Goal: Task Accomplishment & Management: Complete application form

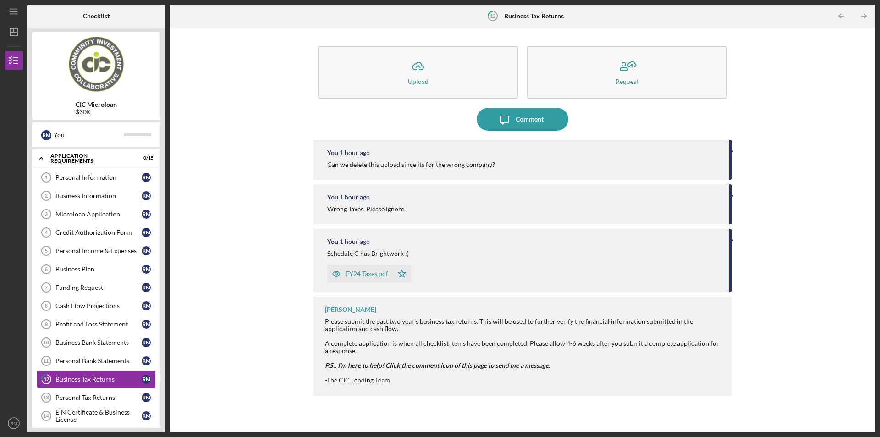
scroll to position [46, 0]
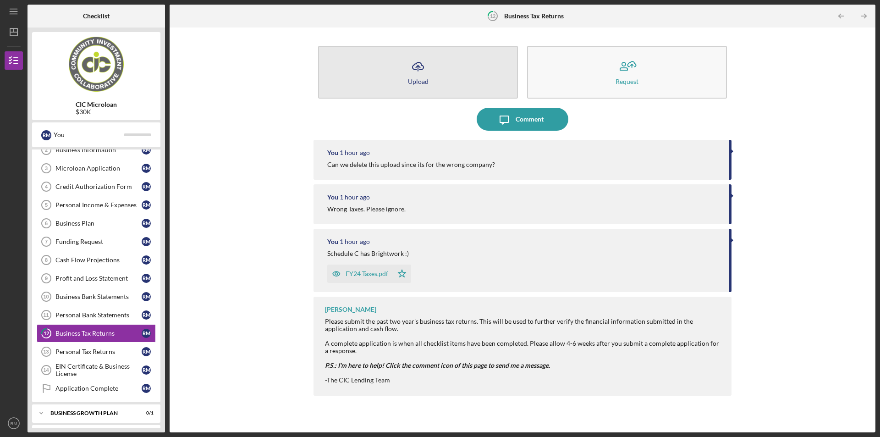
click at [430, 88] on button "Icon/Upload Upload" at bounding box center [418, 72] width 200 height 53
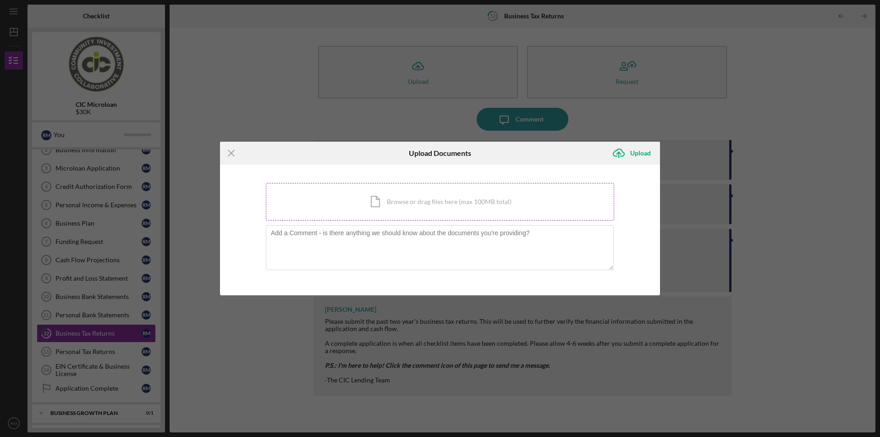
click at [399, 202] on div "Icon/Document Browse or drag files here (max 100MB total) Tap to choose files o…" at bounding box center [440, 202] width 348 height 38
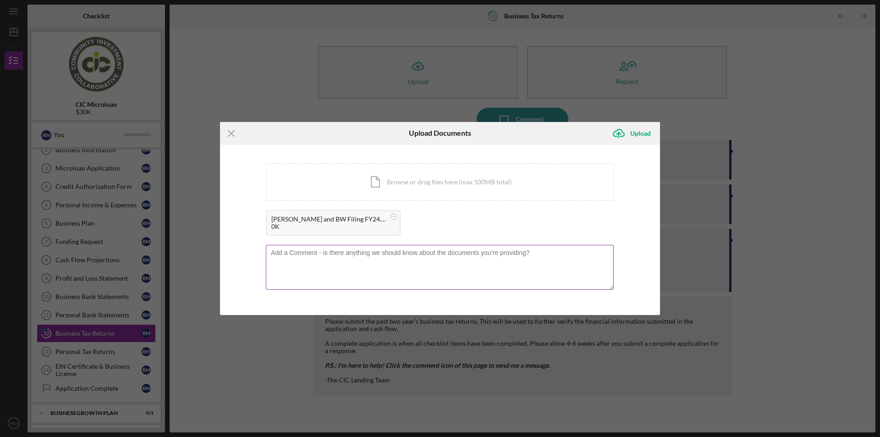
click at [447, 255] on textarea at bounding box center [440, 267] width 348 height 45
type textarea "THIS IS THE CORRECT FILING. PLEASE IGNORE PREVIOUS PDF (Please delete the other…"
click at [637, 136] on div "Upload" at bounding box center [640, 133] width 21 height 18
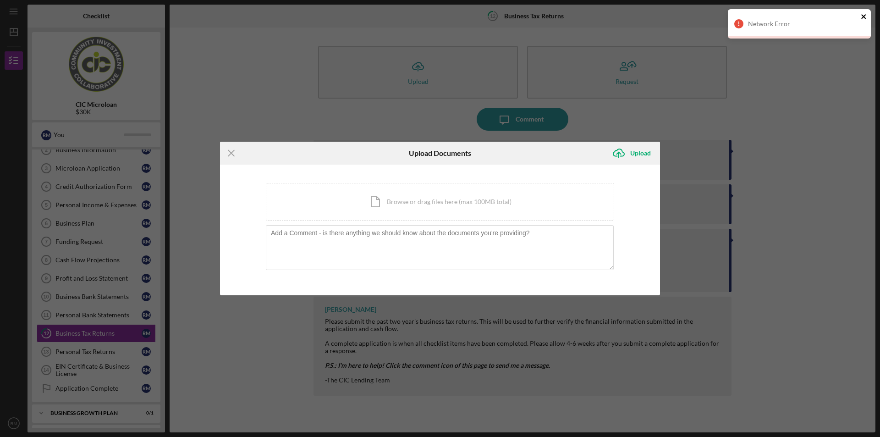
click at [865, 15] on icon "close" at bounding box center [863, 16] width 5 height 5
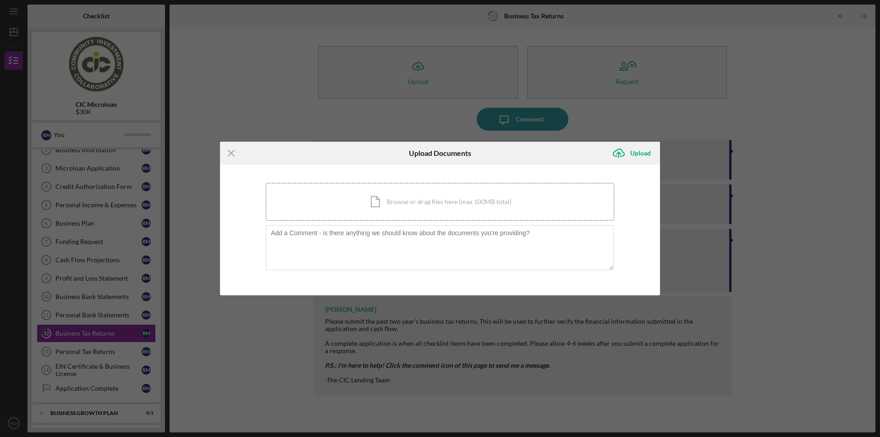
click at [484, 203] on div "Icon/Document Browse or drag files here (max 100MB total) Tap to choose files o…" at bounding box center [440, 202] width 348 height 38
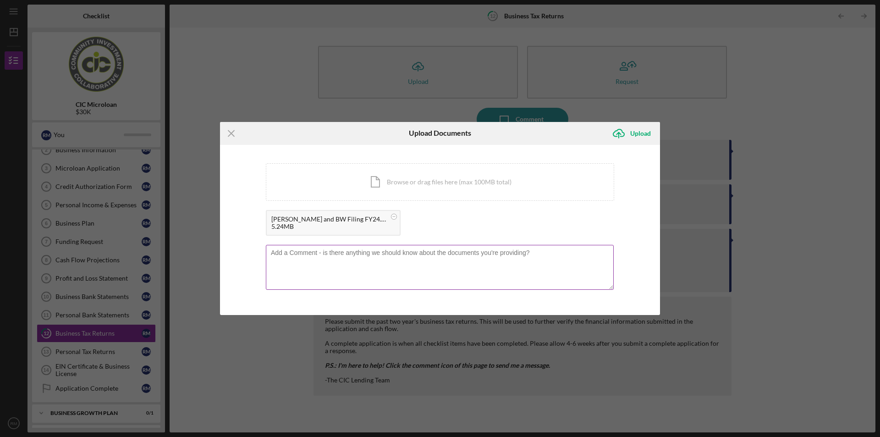
click at [384, 258] on textarea at bounding box center [440, 267] width 348 height 45
type textarea "THIS IS THE CORRECT FILING. PLEASE IGNORE OR DELETE THE OTHER. (Not my business)"
click at [639, 139] on div "Upload" at bounding box center [640, 133] width 21 height 18
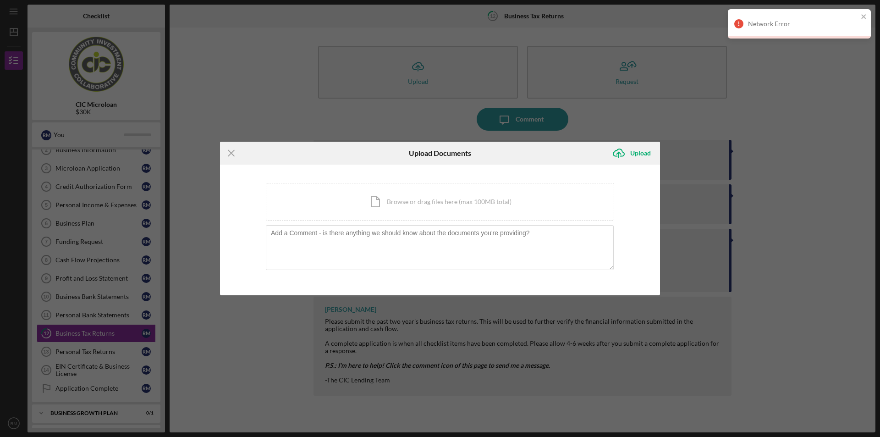
click at [850, 22] on div "Network Error" at bounding box center [803, 23] width 110 height 7
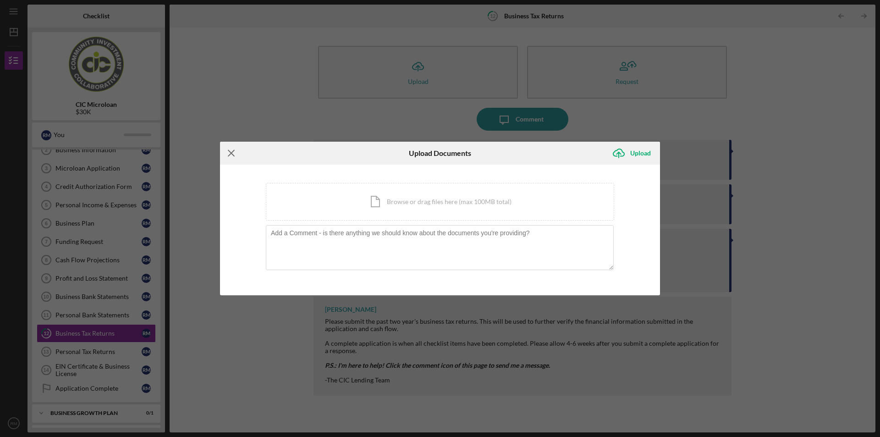
drag, startPoint x: 233, startPoint y: 154, endPoint x: 240, endPoint y: 154, distance: 6.9
click at [232, 154] on icon "Icon/Menu Close" at bounding box center [231, 153] width 23 height 23
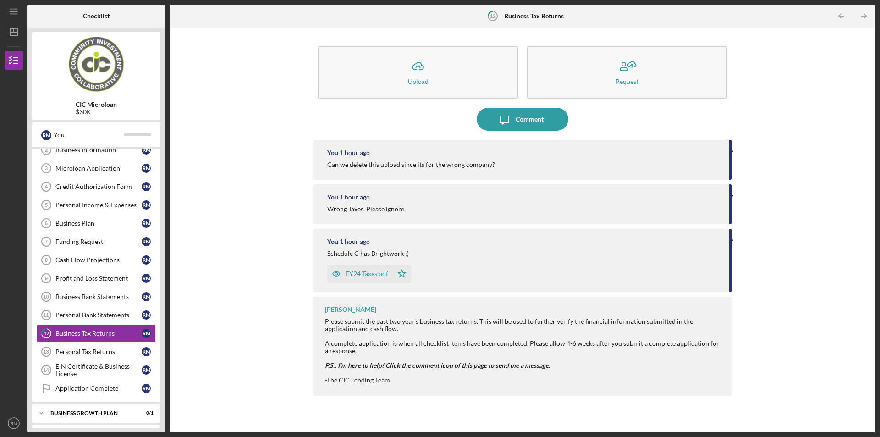
click at [710, 253] on div "Schedule C has Brightwork :)" at bounding box center [523, 253] width 393 height 7
click at [396, 376] on div "-The CIC Lending Team" at bounding box center [523, 379] width 397 height 7
click at [409, 365] on em "P.S.: I'm here to help! Click the comment icon of this page to send me a messag…" at bounding box center [437, 365] width 225 height 8
click at [494, 162] on div "Can we delete this upload since its for the wrong company?" at bounding box center [523, 164] width 393 height 7
click at [90, 314] on div "Personal Bank Statements" at bounding box center [98, 314] width 86 height 7
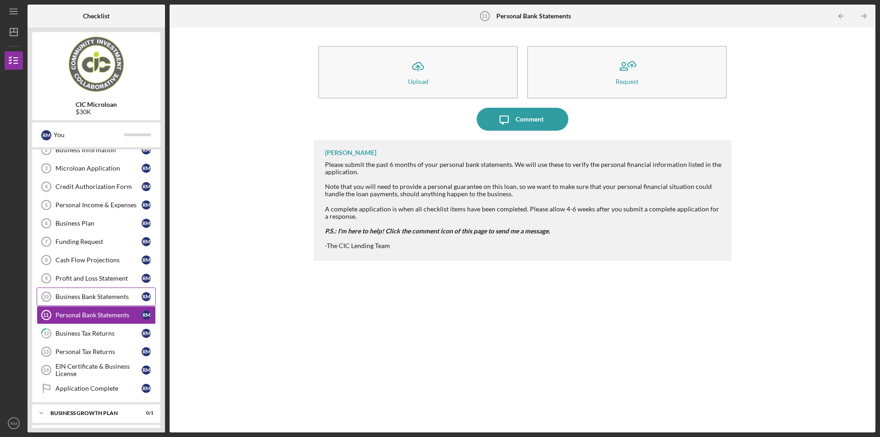
click at [103, 300] on div "Business Bank Statements" at bounding box center [98, 296] width 86 height 7
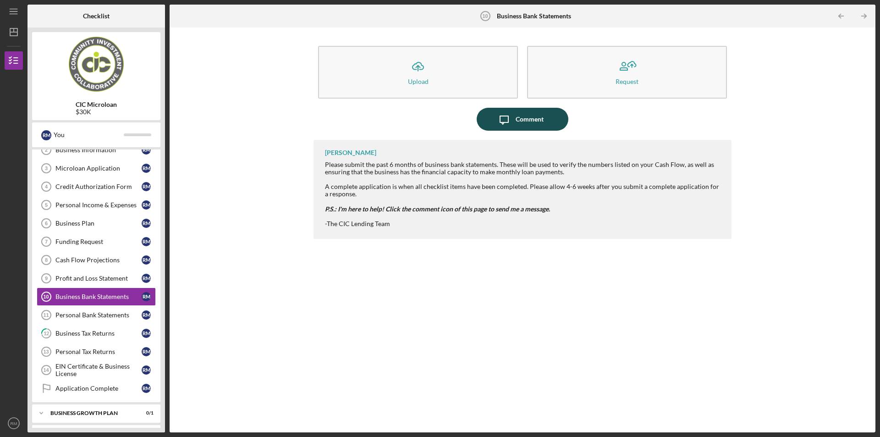
click at [509, 125] on icon "Icon/Message" at bounding box center [504, 119] width 23 height 23
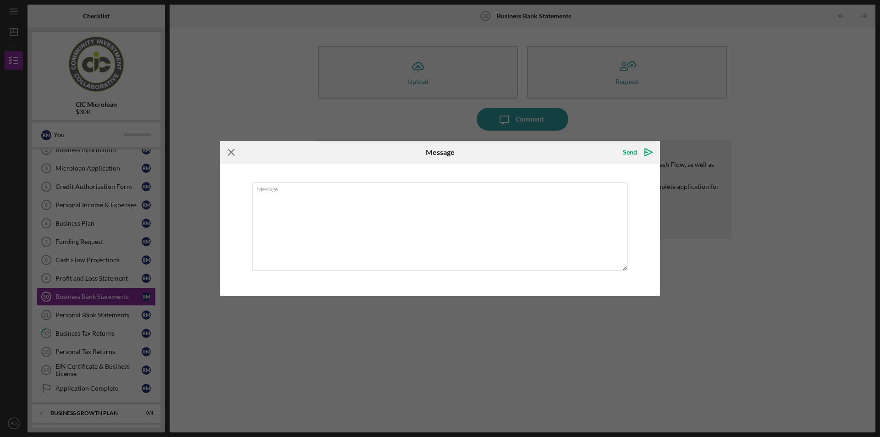
click at [230, 152] on icon "Icon/Menu Close" at bounding box center [231, 152] width 23 height 23
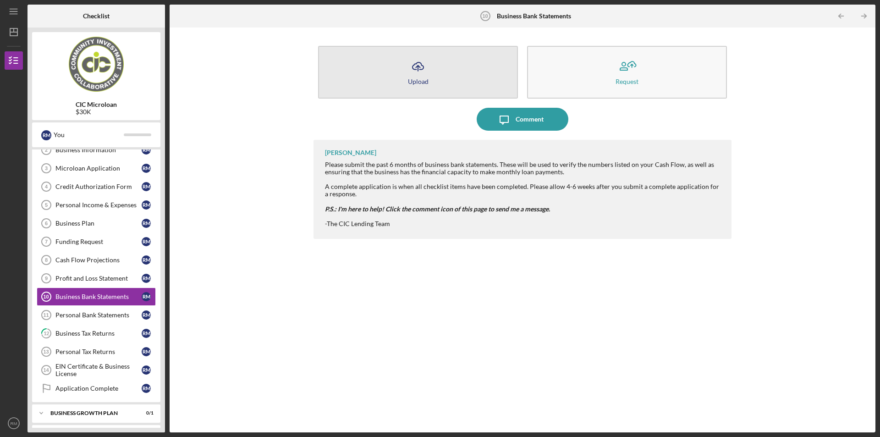
click at [413, 71] on icon "Icon/Upload" at bounding box center [418, 66] width 23 height 23
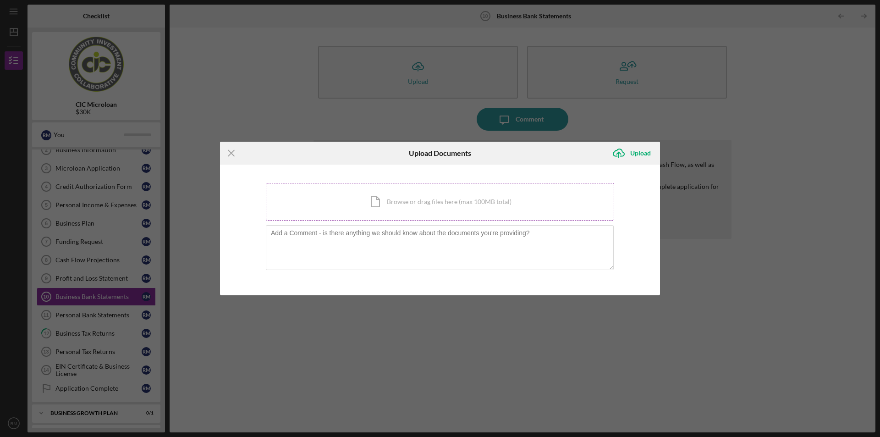
click at [417, 205] on div "Icon/Document Browse or drag files here (max 100MB total) Tap to choose files o…" at bounding box center [440, 202] width 348 height 38
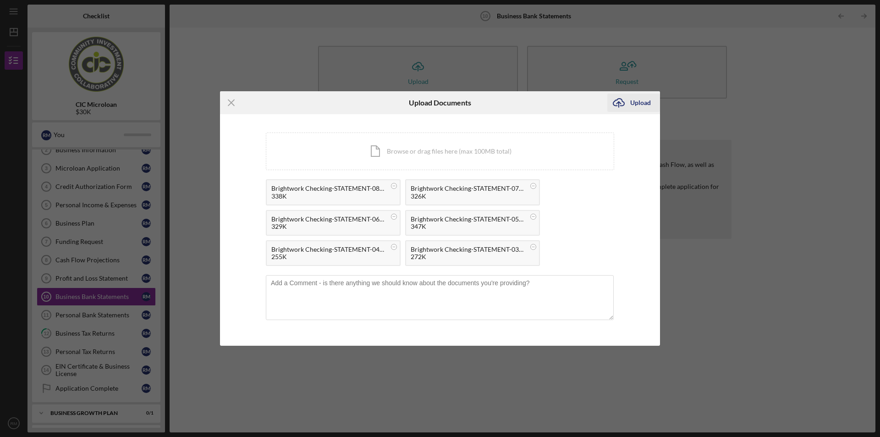
click at [632, 104] on div "Upload" at bounding box center [640, 102] width 21 height 18
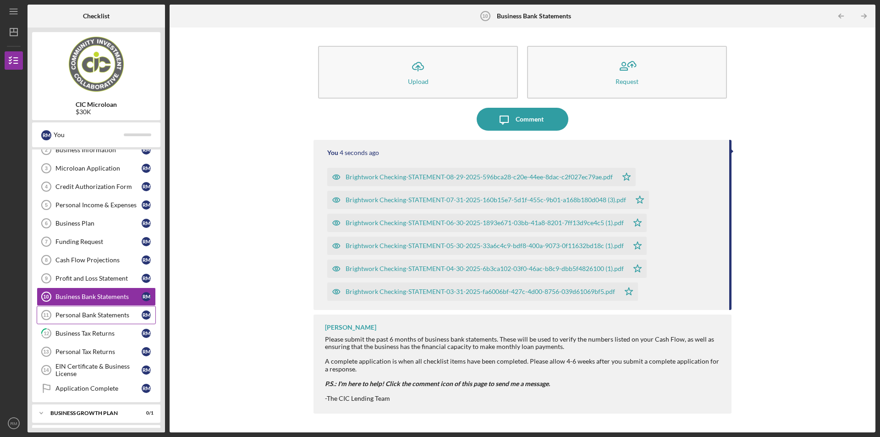
click at [117, 318] on div "Personal Bank Statements" at bounding box center [98, 314] width 86 height 7
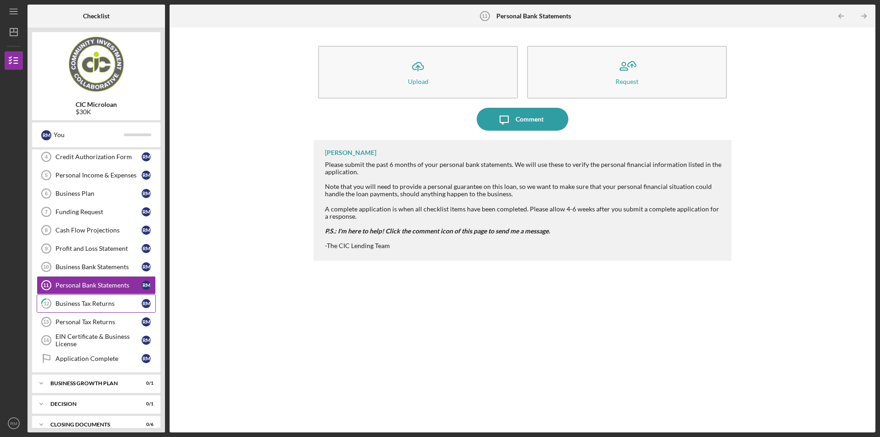
scroll to position [87, 0]
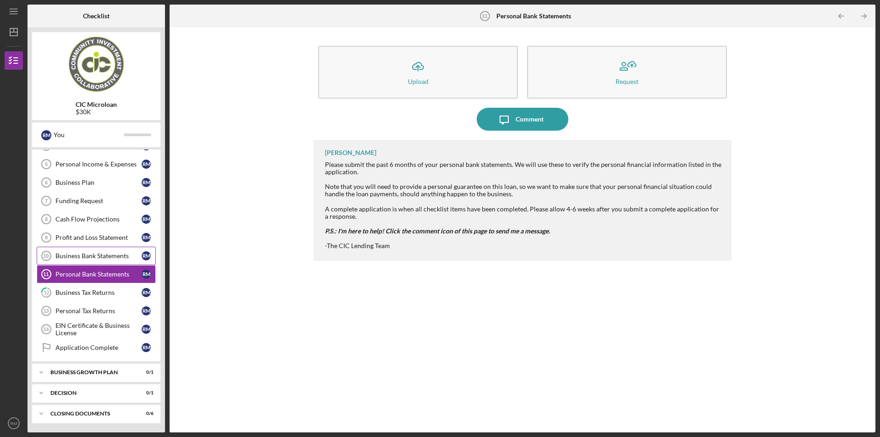
click at [125, 254] on div "Business Bank Statements" at bounding box center [98, 255] width 86 height 7
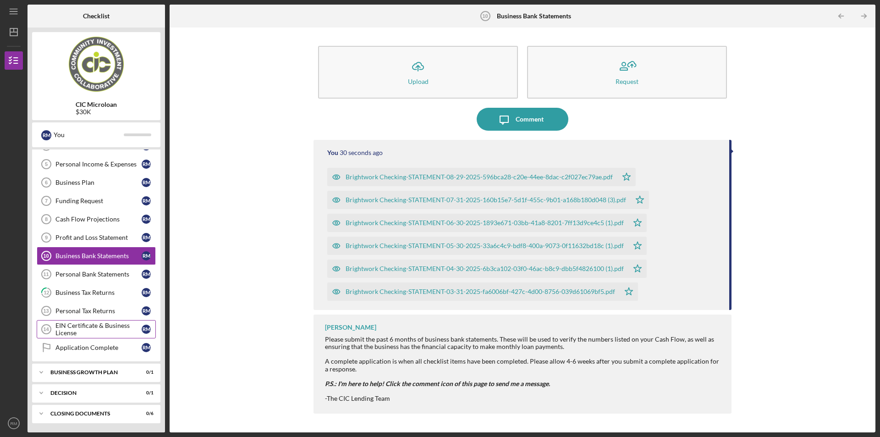
click at [110, 333] on div "EIN Certificate & Business License" at bounding box center [98, 329] width 86 height 15
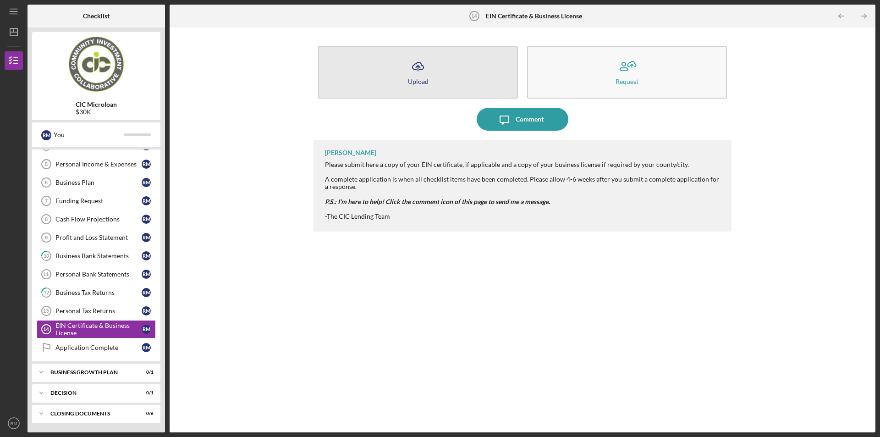
click at [456, 82] on button "Icon/Upload Upload" at bounding box center [418, 72] width 200 height 53
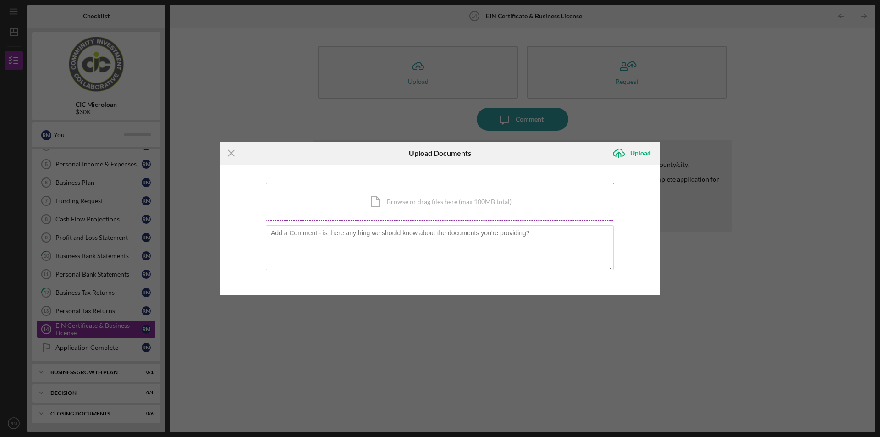
click at [412, 202] on div "Icon/Document Browse or drag files here (max 100MB total) Tap to choose files o…" at bounding box center [440, 202] width 348 height 38
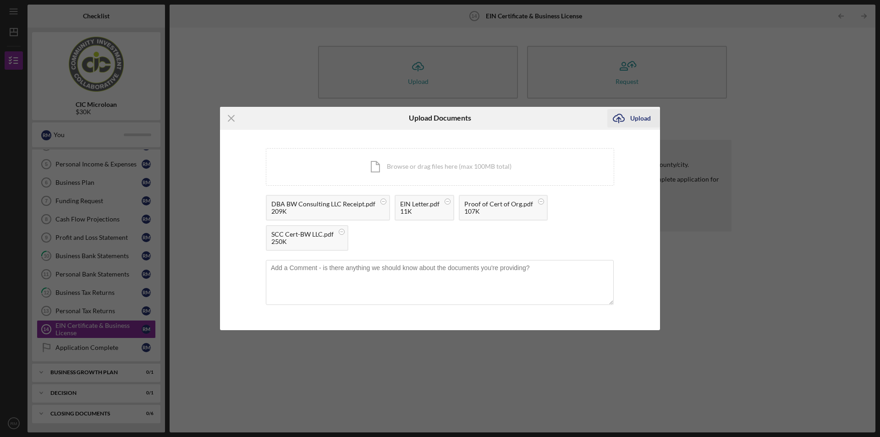
click at [632, 121] on div "Upload" at bounding box center [640, 118] width 21 height 18
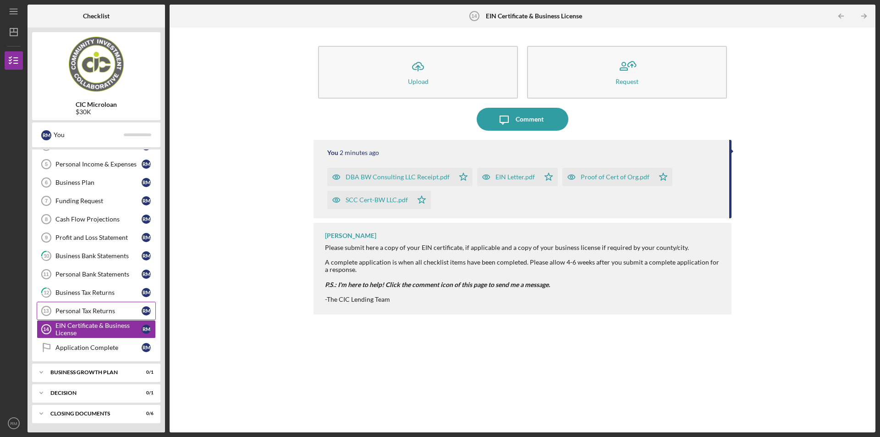
click at [108, 309] on div "Personal Tax Returns" at bounding box center [98, 310] width 86 height 7
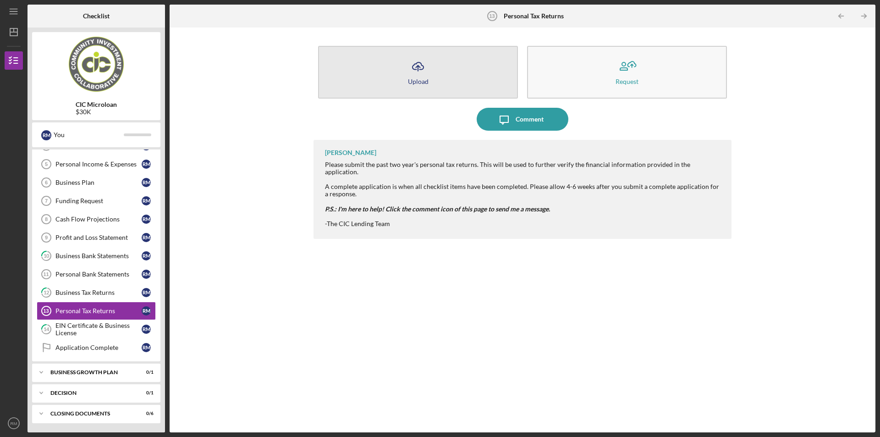
click at [428, 76] on icon "Icon/Upload" at bounding box center [418, 66] width 23 height 23
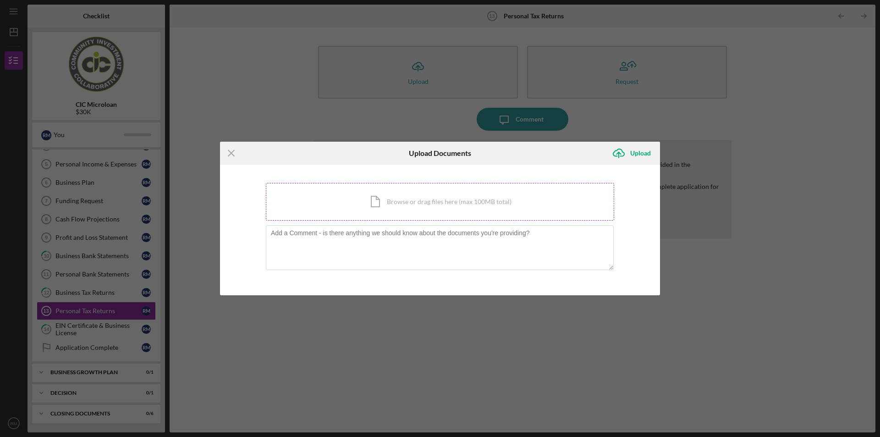
click at [430, 198] on div "Icon/Document Browse or drag files here (max 100MB total) Tap to choose files o…" at bounding box center [440, 202] width 348 height 38
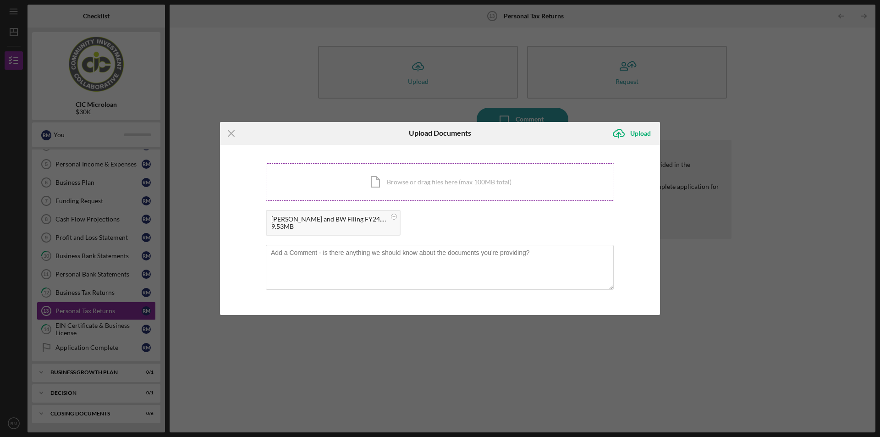
click at [428, 185] on div "Icon/Document Browse or drag files here (max 100MB total) Tap to choose files o…" at bounding box center [440, 182] width 348 height 38
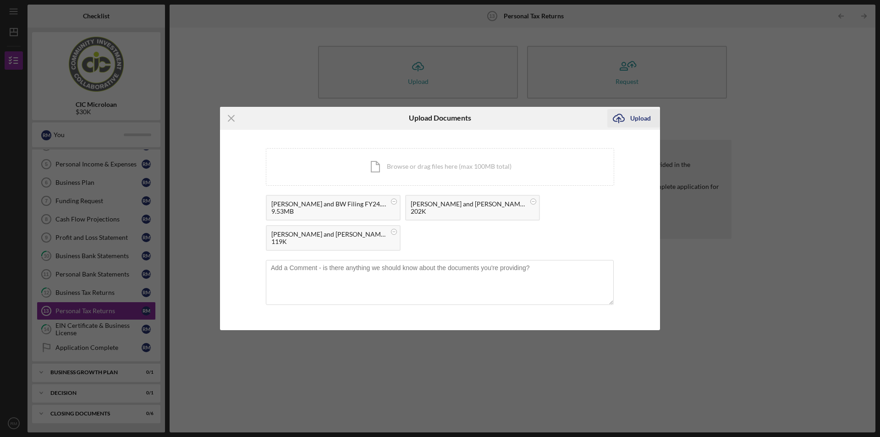
click at [629, 121] on icon "Icon/Upload" at bounding box center [618, 118] width 23 height 23
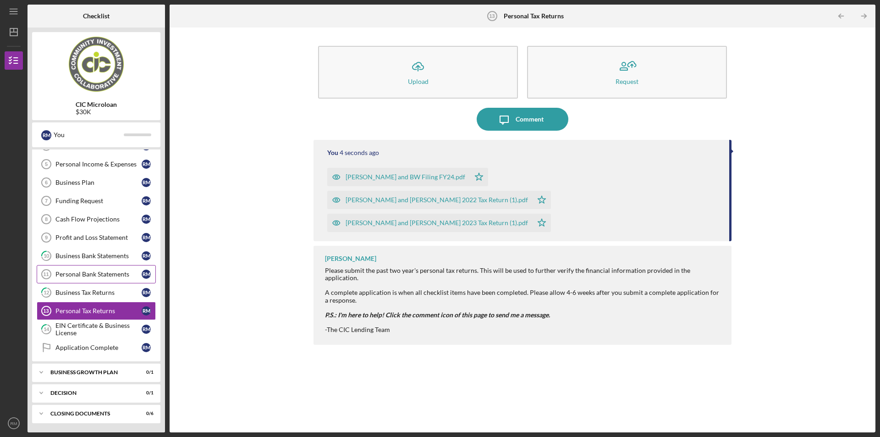
click at [89, 271] on div "Personal Bank Statements" at bounding box center [98, 273] width 86 height 7
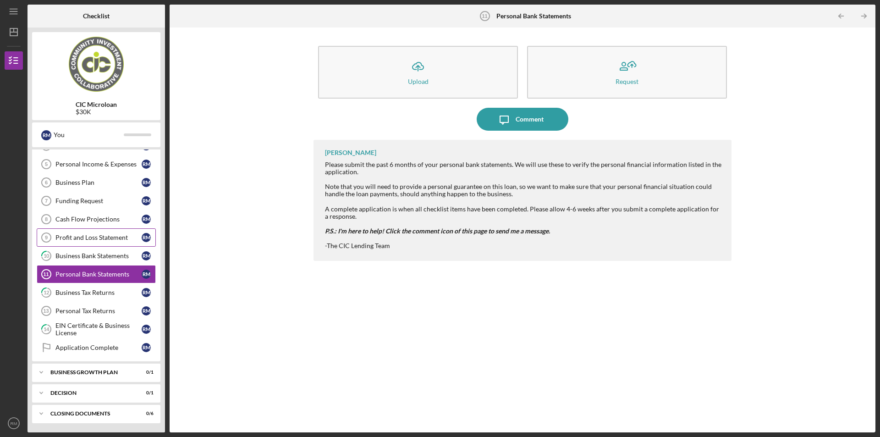
click at [83, 236] on div "Profit and Loss Statement" at bounding box center [98, 237] width 86 height 7
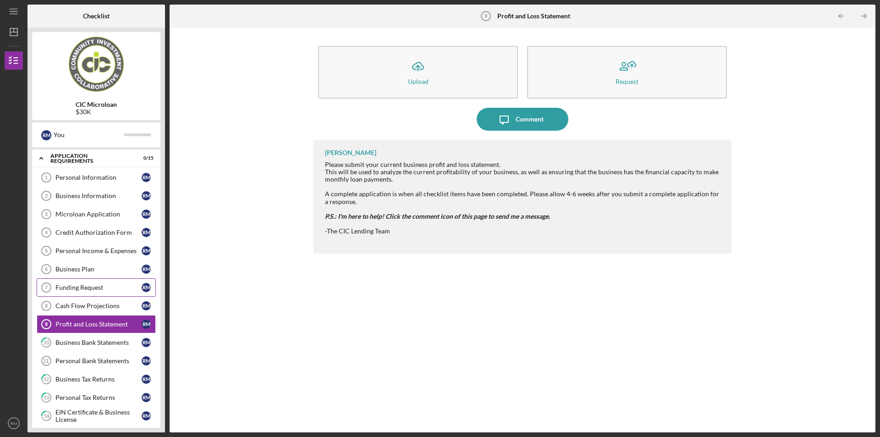
click at [76, 286] on div "Funding Request" at bounding box center [98, 287] width 86 height 7
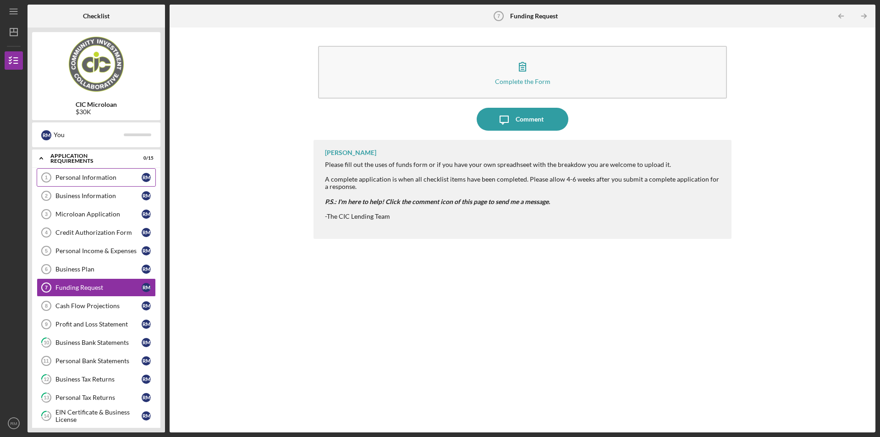
click at [98, 178] on div "Personal Information" at bounding box center [98, 177] width 86 height 7
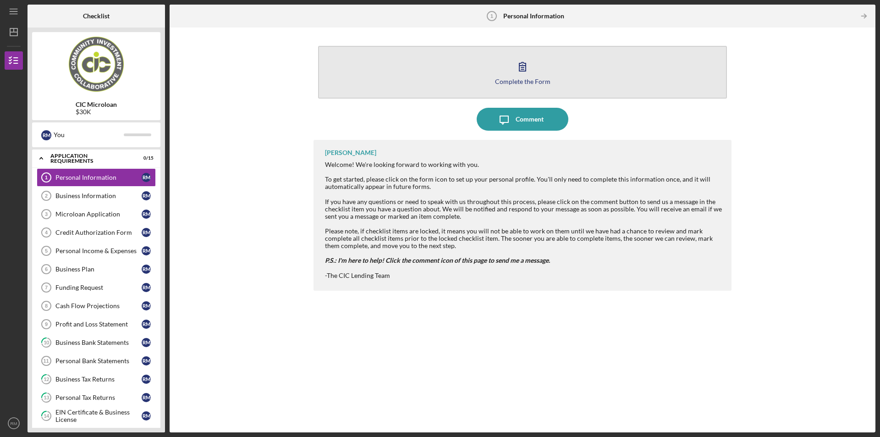
click at [542, 76] on button "Complete the Form Form" at bounding box center [522, 72] width 409 height 53
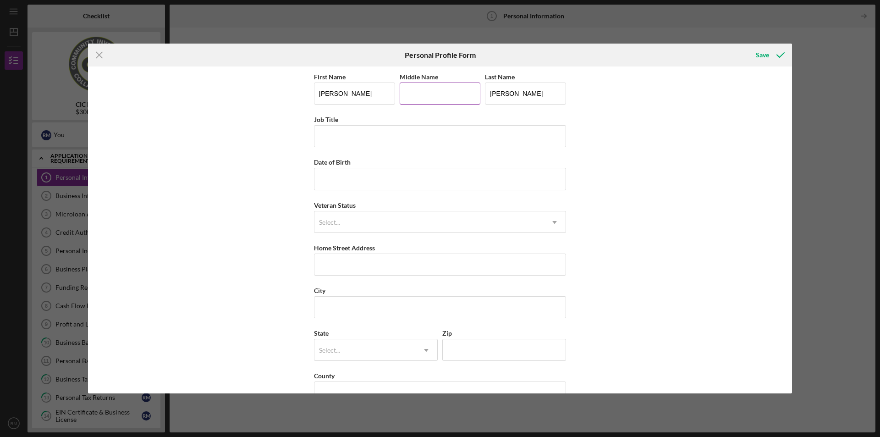
click at [404, 97] on input "Middle Name" at bounding box center [440, 93] width 81 height 22
type input "M"
type input "Owner"
type input "[DATE]"
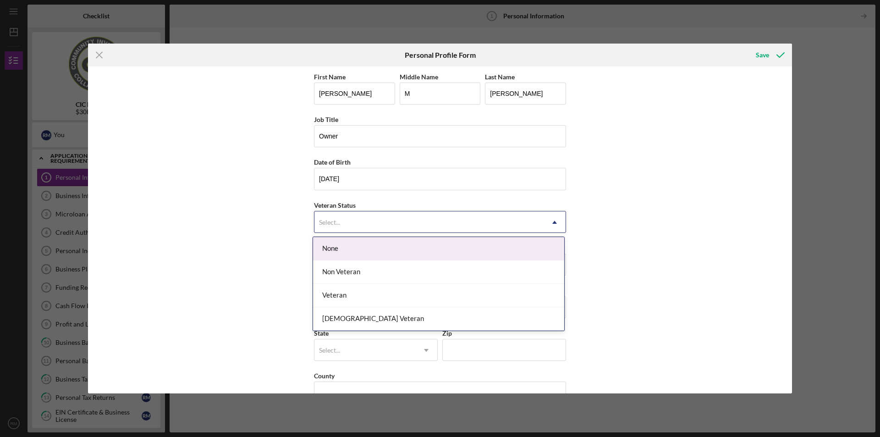
click at [423, 222] on div "Select..." at bounding box center [428, 222] width 229 height 21
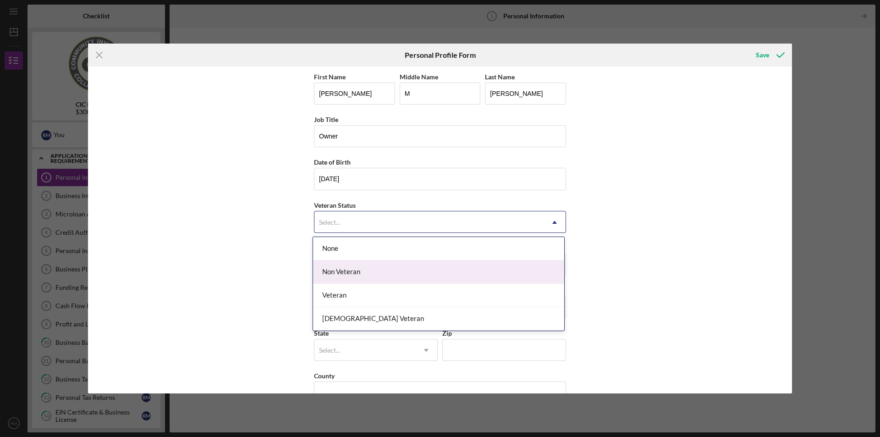
click at [386, 275] on div "Non Veteran" at bounding box center [438, 271] width 251 height 23
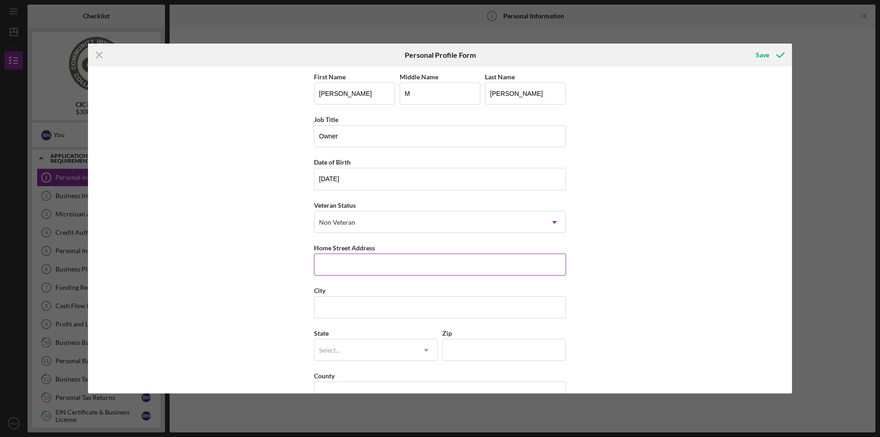
click at [372, 266] on input "Home Street Address" at bounding box center [440, 264] width 252 height 22
type input "[STREET_ADDRESS][US_STATE]"
type input "Palmyra"
type input "VA"
type input "22963"
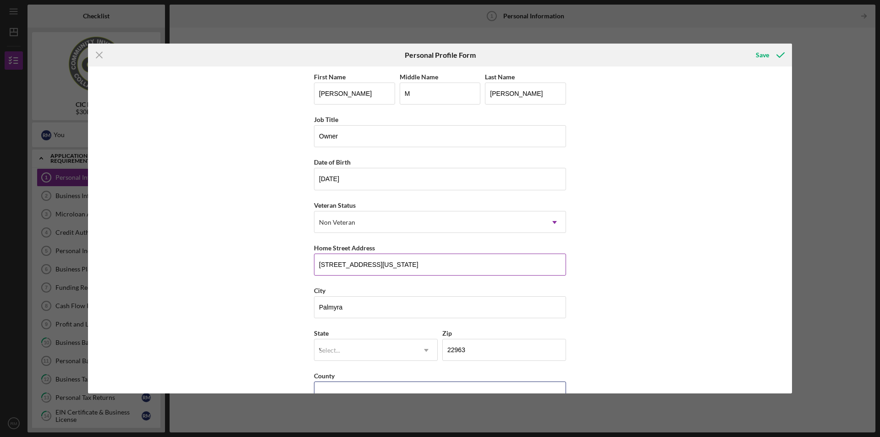
type input "[GEOGRAPHIC_DATA]"
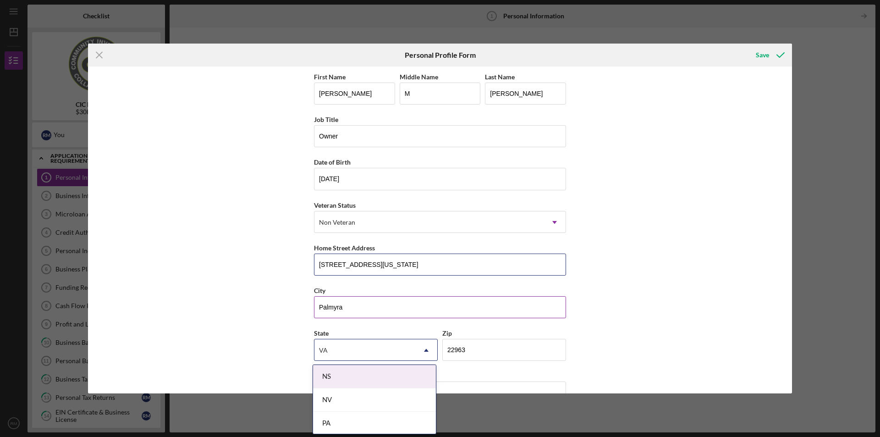
scroll to position [24, 0]
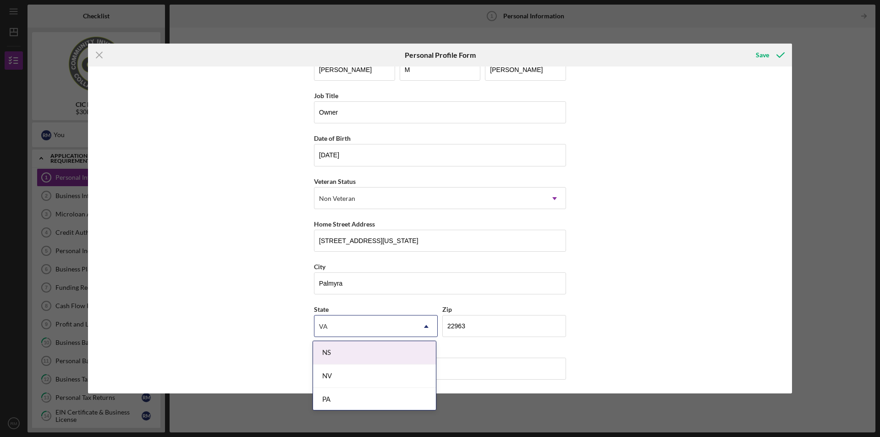
click at [692, 252] on div "First Name [PERSON_NAME] Middle Name M Last Name [PERSON_NAME] Job Title Owner …" at bounding box center [440, 229] width 704 height 326
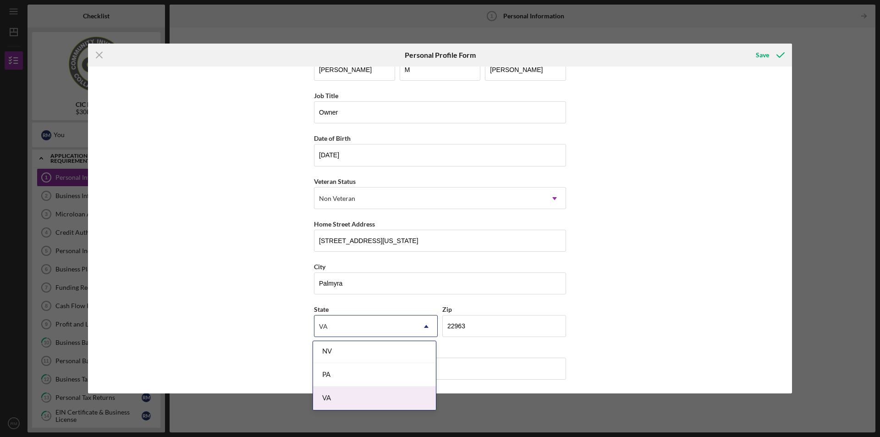
click at [363, 389] on div "VA" at bounding box center [374, 397] width 123 height 23
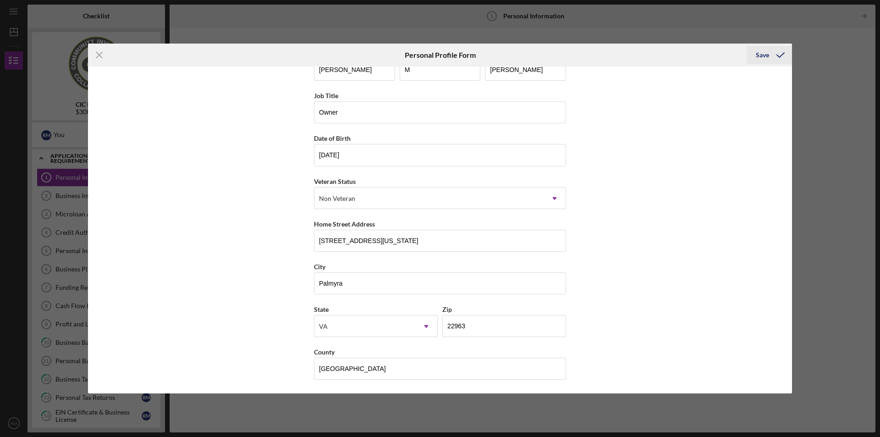
click at [776, 60] on icon "submit" at bounding box center [780, 55] width 23 height 23
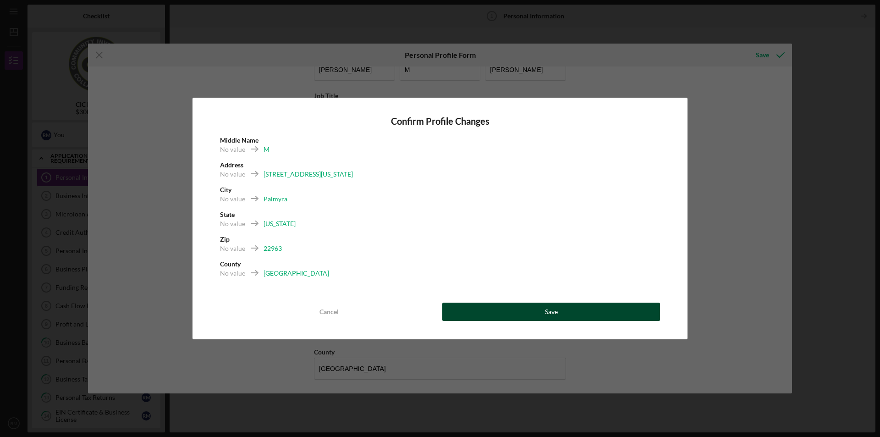
click at [494, 313] on button "Save" at bounding box center [551, 311] width 218 height 18
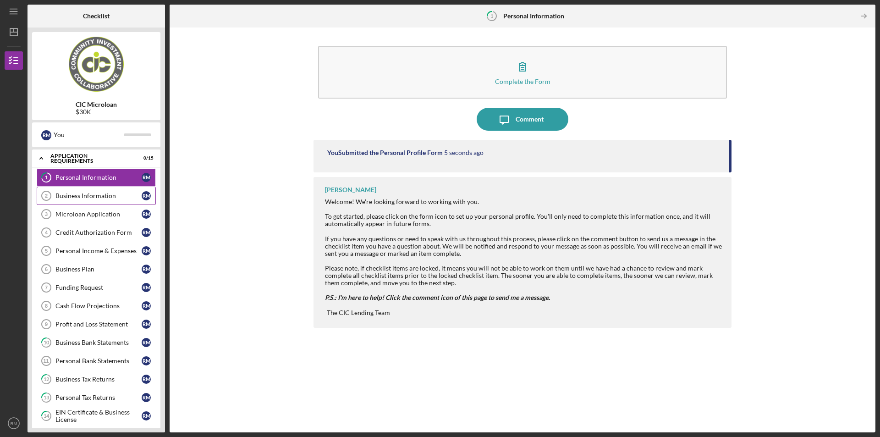
click at [113, 195] on div "Business Information" at bounding box center [98, 195] width 86 height 7
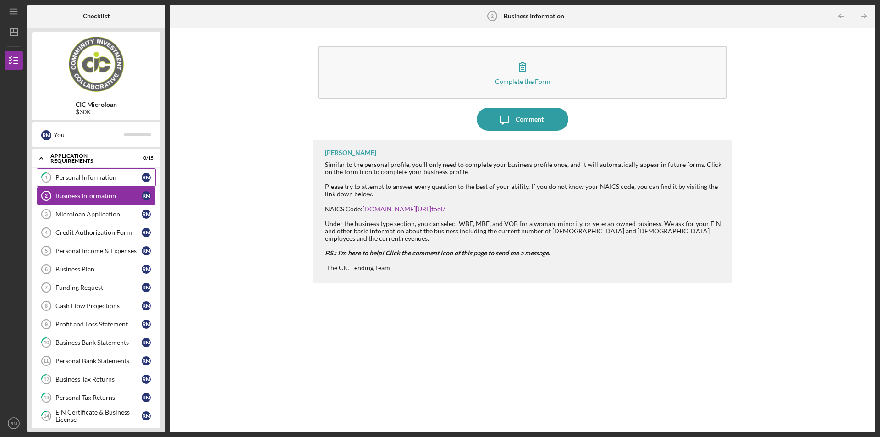
click at [111, 176] on div "Personal Information" at bounding box center [98, 177] width 86 height 7
